Goal: Find specific page/section: Find specific page/section

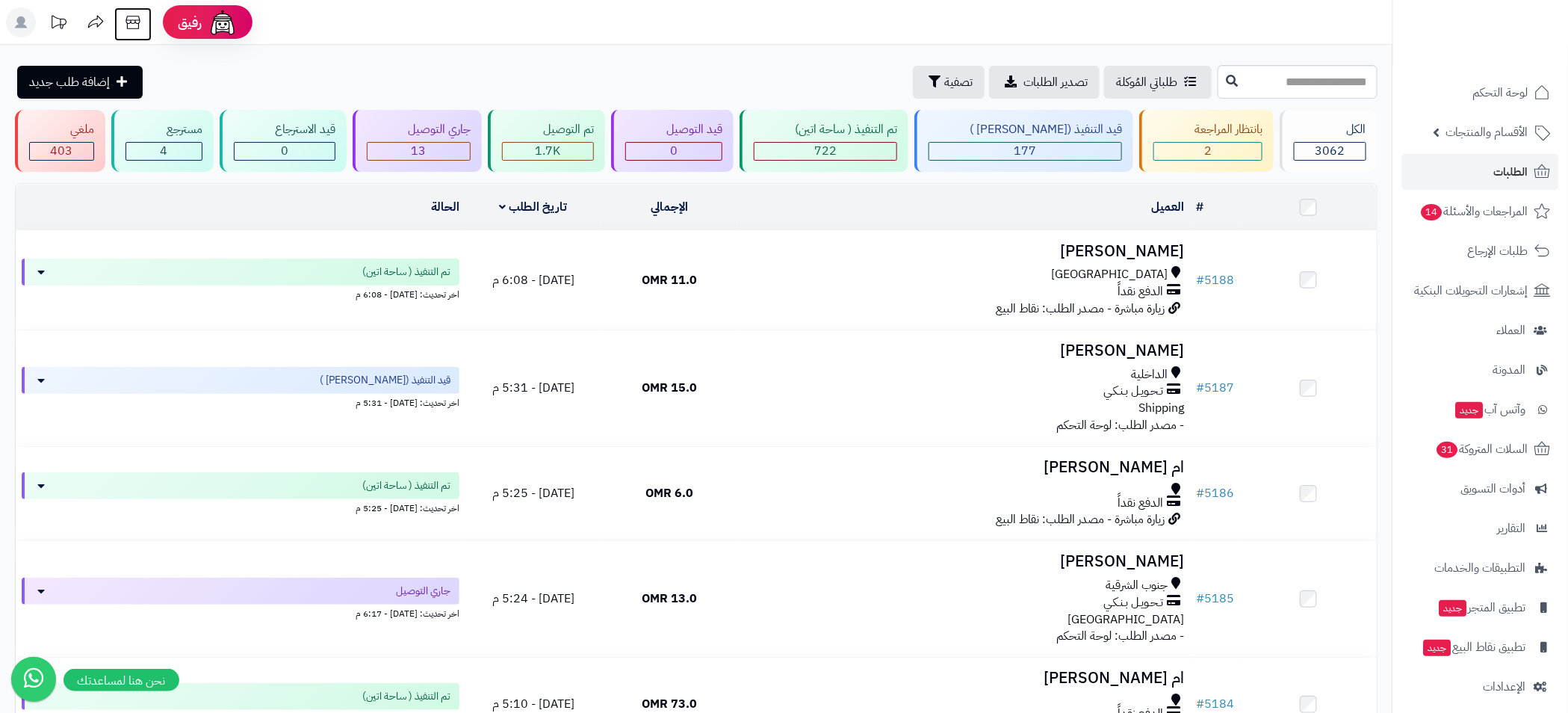
click at [136, 27] on icon at bounding box center [133, 21] width 30 height 30
click at [1489, 174] on link "الطلبات" at bounding box center [1479, 172] width 157 height 36
